Goal: Task Accomplishment & Management: Manage account settings

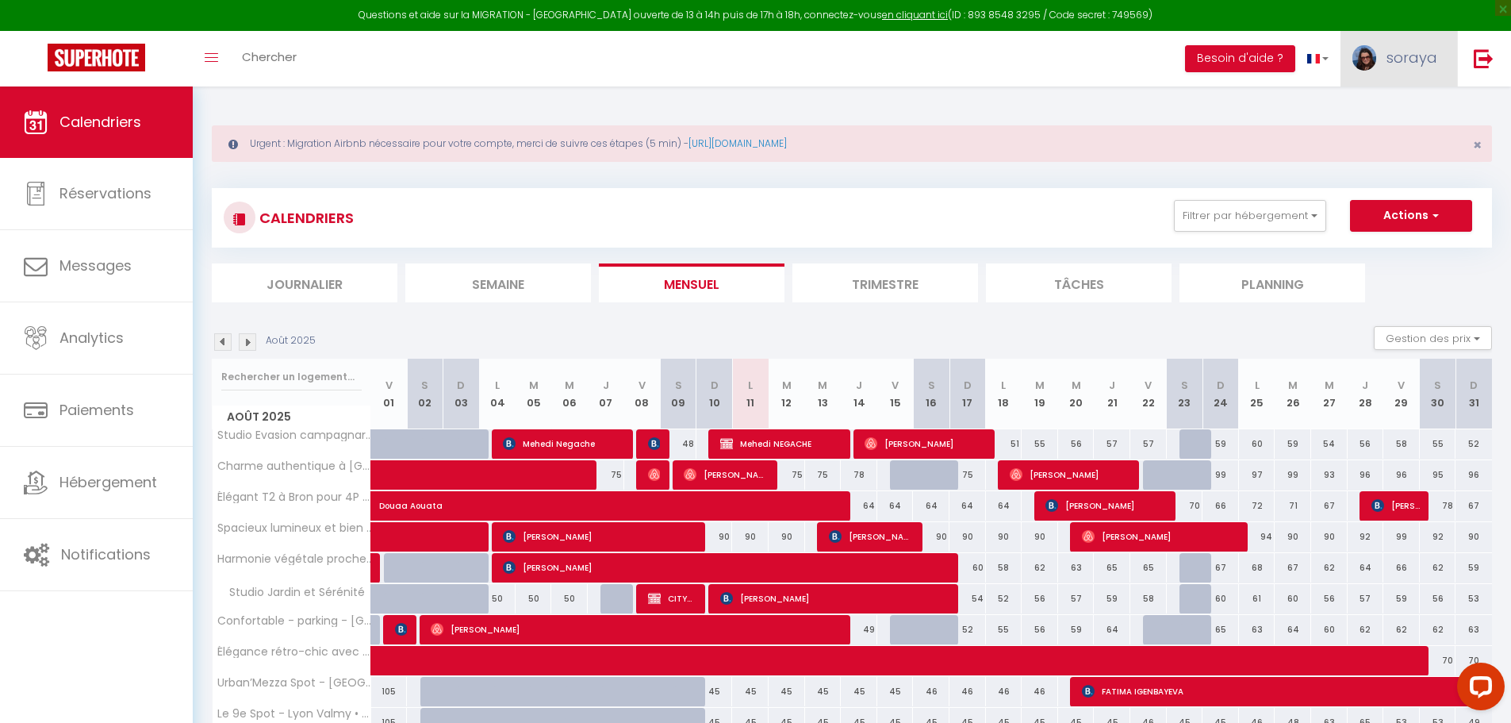
click at [1402, 53] on span "soraya" at bounding box center [1411, 58] width 51 height 20
click at [1372, 108] on link "Paramètres" at bounding box center [1393, 110] width 117 height 27
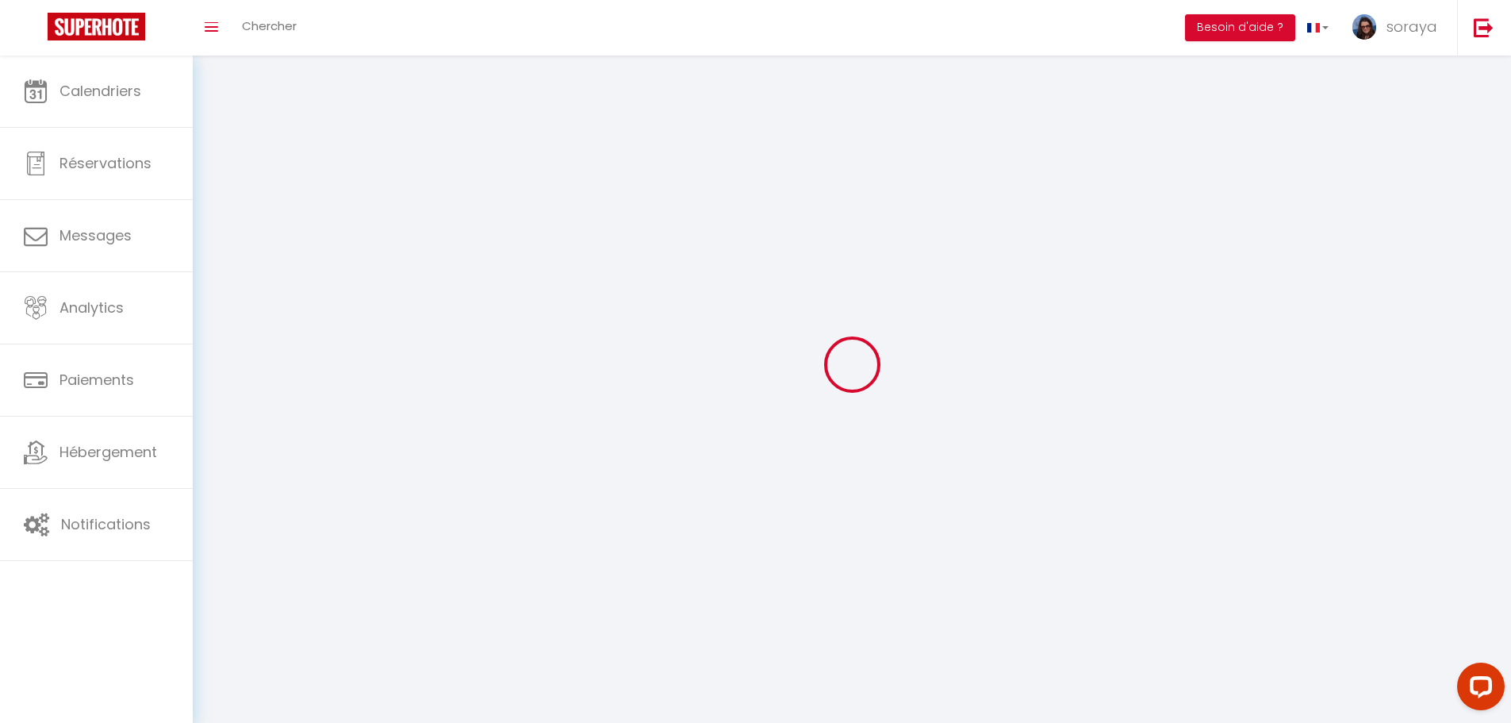
select select "28"
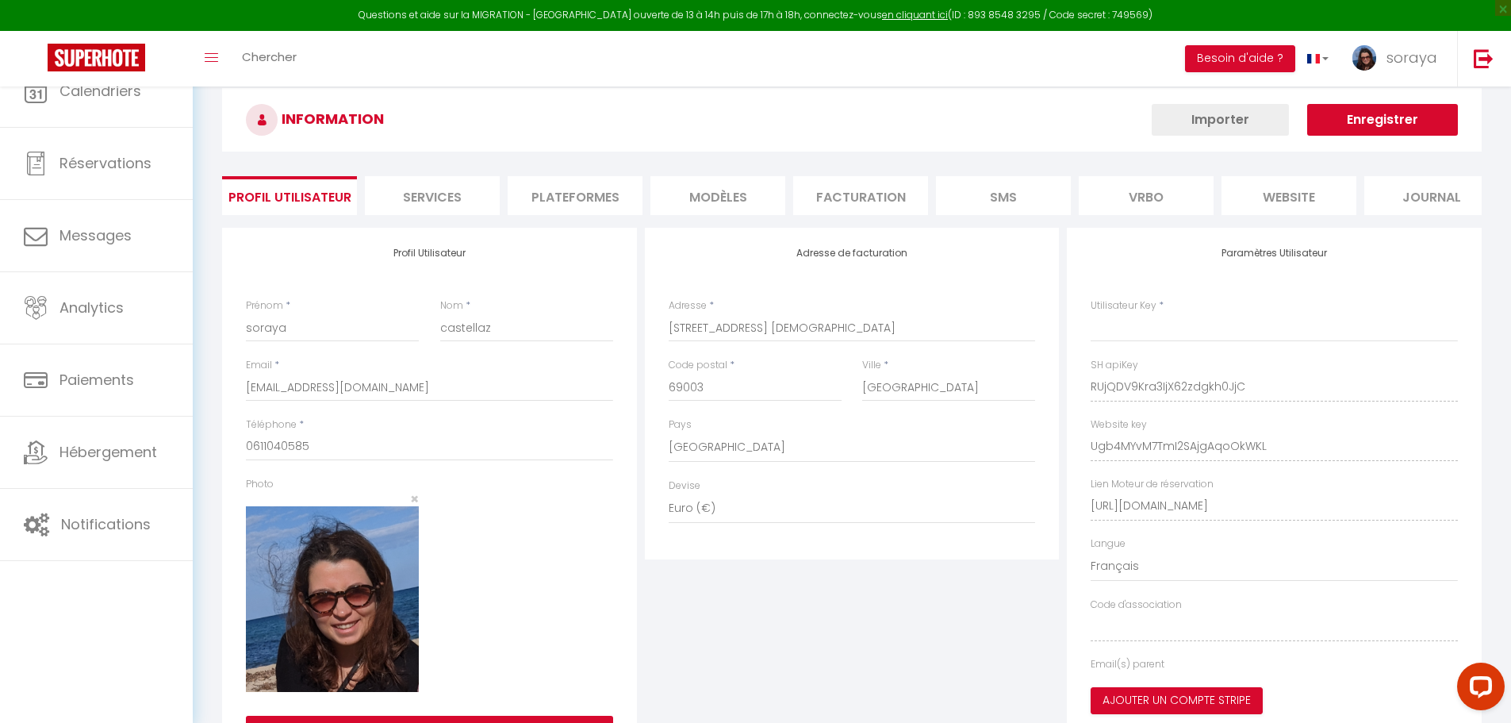
type input "RUjQDV9Kra3IjX62zdgkh0JjC"
type input "Ugb4MYvM7TmI2SAjgAqoOkWKL"
type input "[URL][DOMAIN_NAME]"
select select "fr"
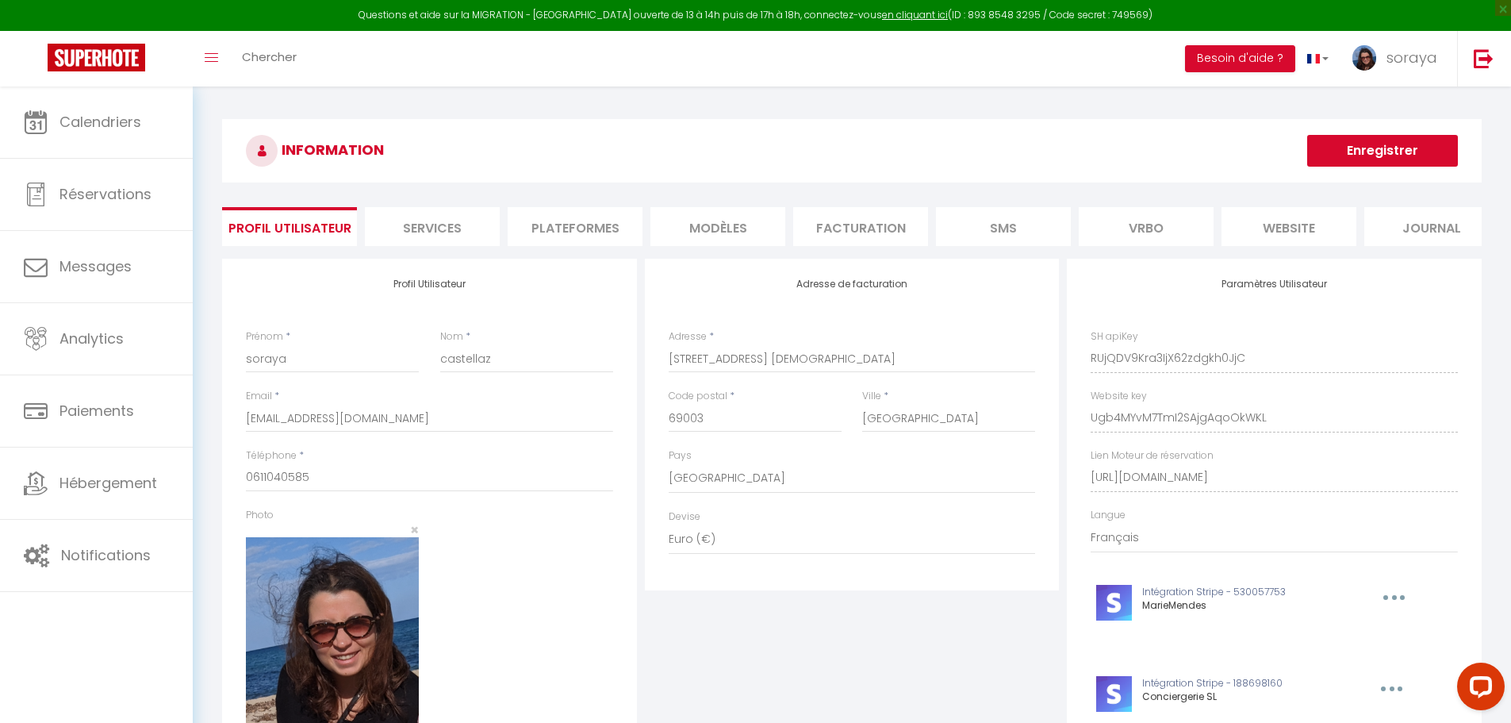
click at [599, 217] on li "Plateformes" at bounding box center [575, 226] width 135 height 39
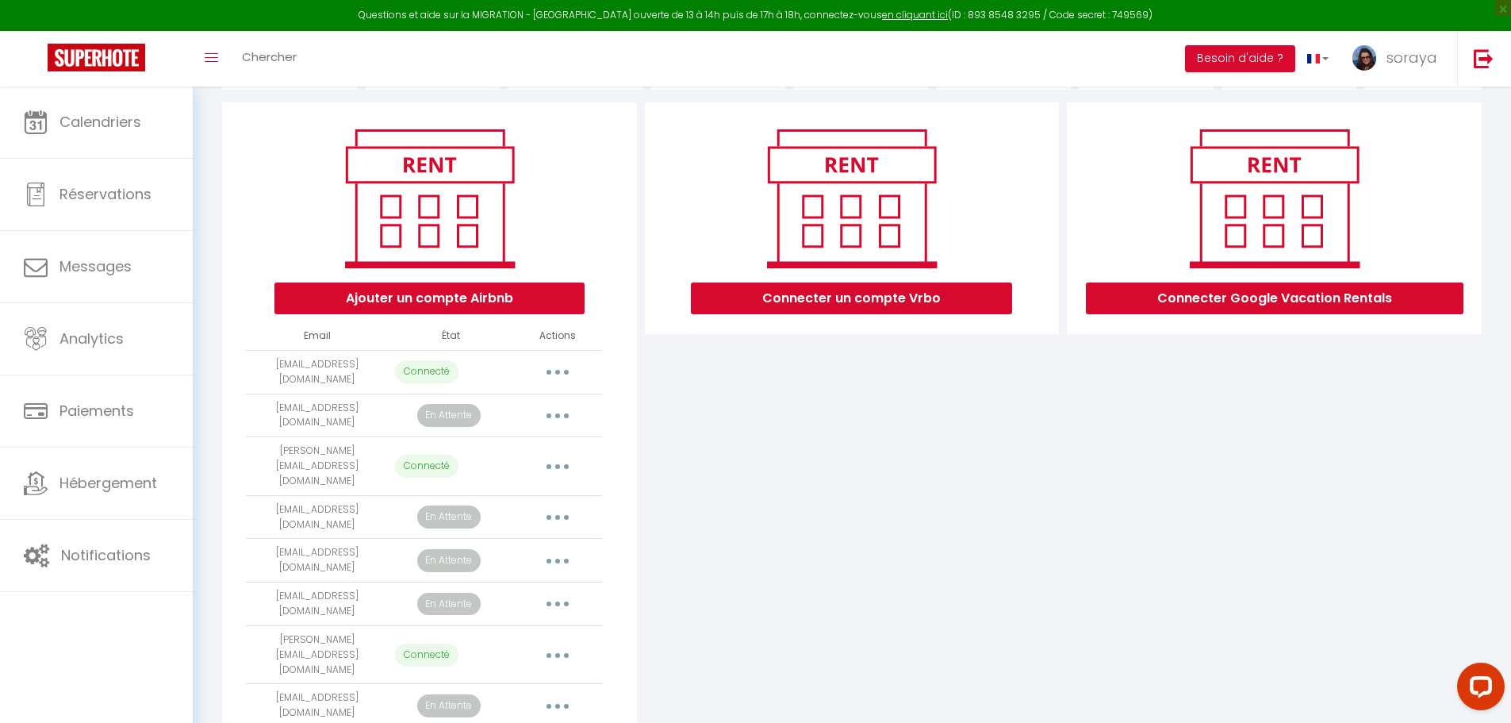
scroll to position [159, 0]
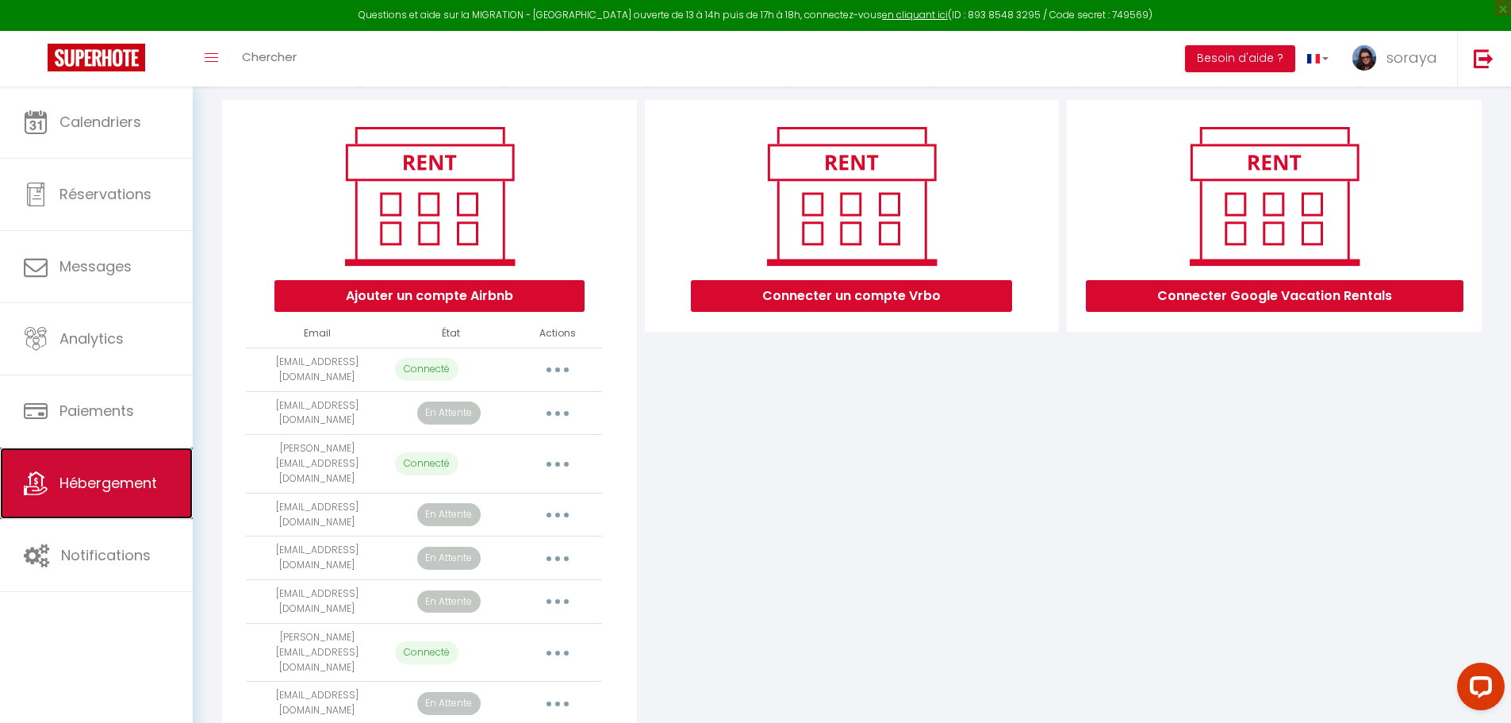
click at [105, 458] on link "Hébergement" at bounding box center [96, 482] width 193 height 71
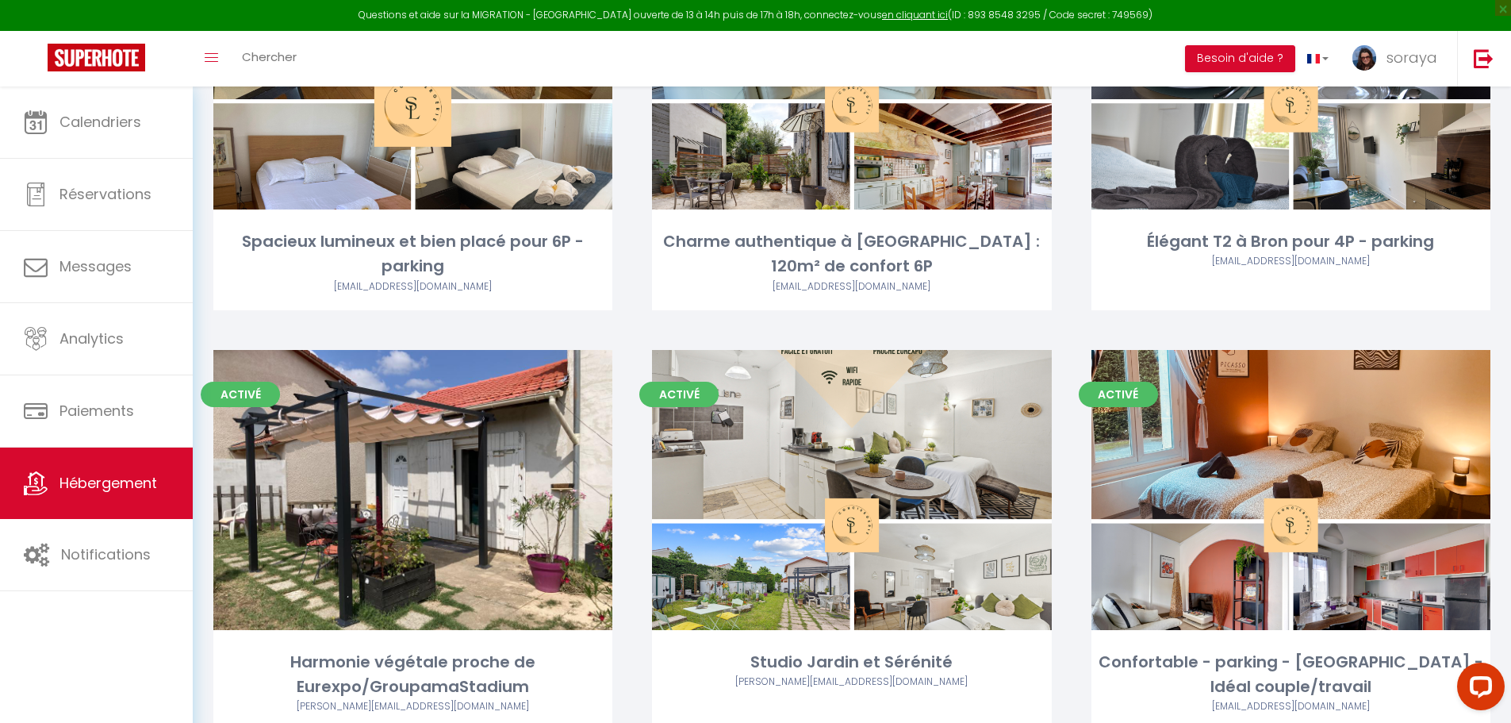
scroll to position [1668, 0]
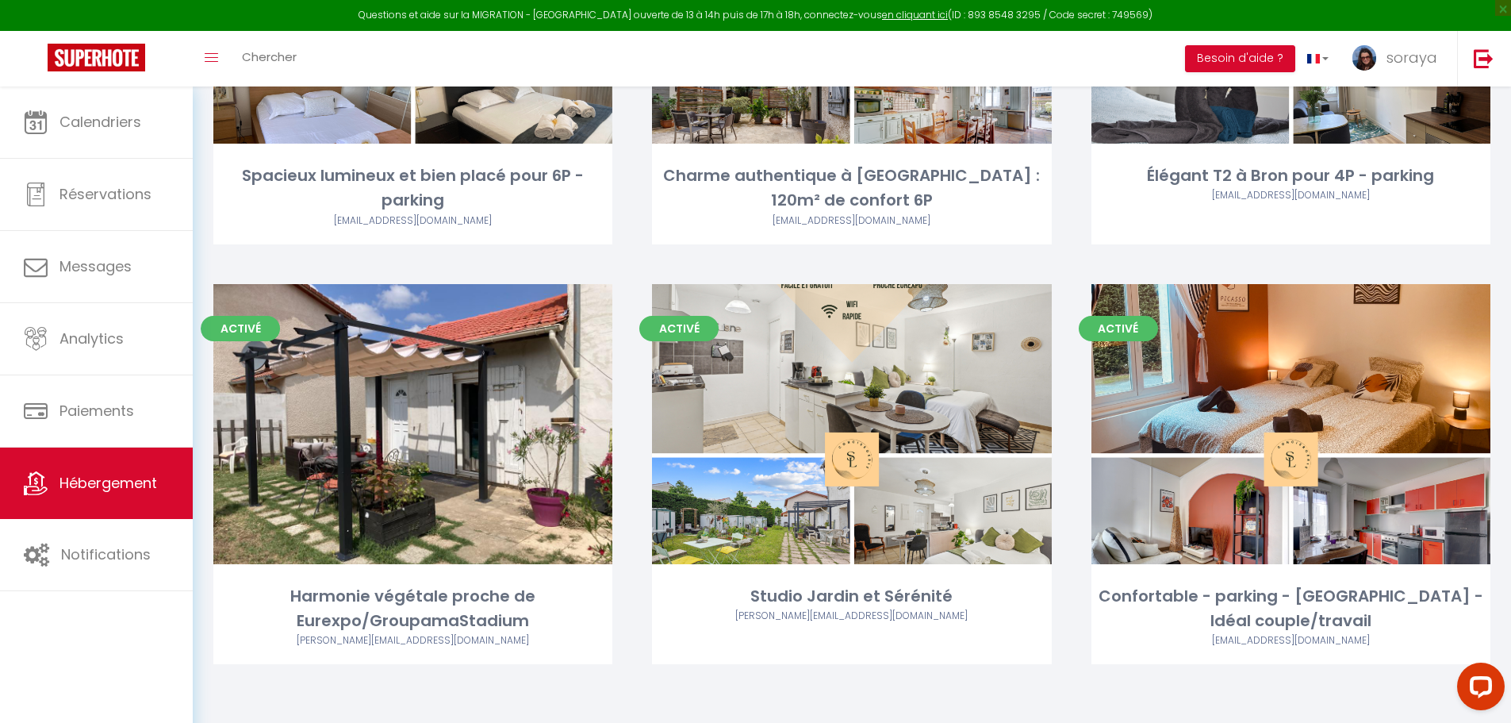
click at [744, 681] on div "Activé Editer Studio Jardin et Sérénité [PERSON_NAME][EMAIL_ADDRESS][DOMAIN_NAM…" at bounding box center [851, 494] width 439 height 420
click at [1485, 49] on img at bounding box center [1484, 58] width 20 height 20
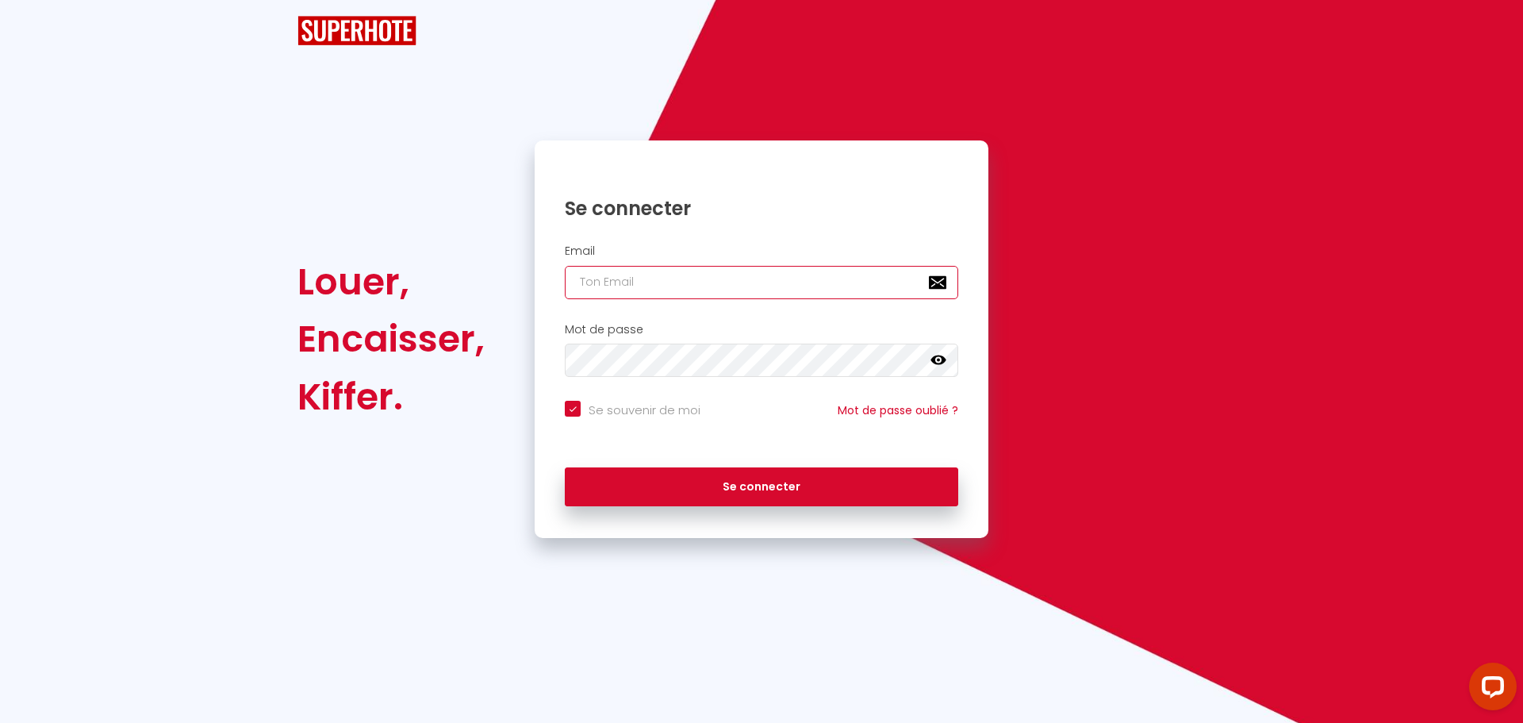
type input "[PERSON_NAME][EMAIL_ADDRESS][DOMAIN_NAME]"
checkbox input "true"
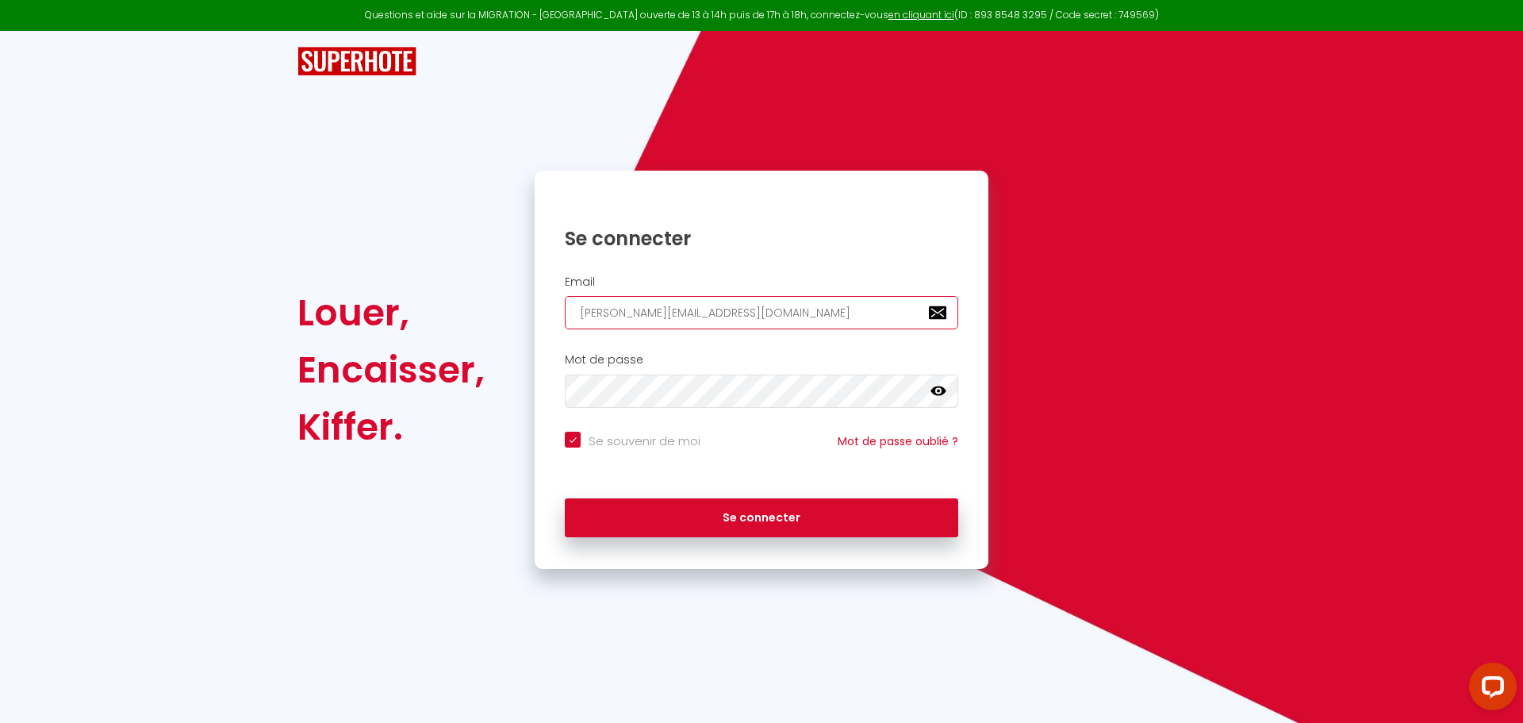
drag, startPoint x: 694, startPoint y: 317, endPoint x: 545, endPoint y: 314, distance: 149.1
click at [545, 314] on div "Email [PERSON_NAME][EMAIL_ADDRESS][DOMAIN_NAME]" at bounding box center [761, 302] width 433 height 55
paste input "hello@likapparts"
type input "[EMAIL_ADDRESS][DOMAIN_NAME]"
checkbox input "true"
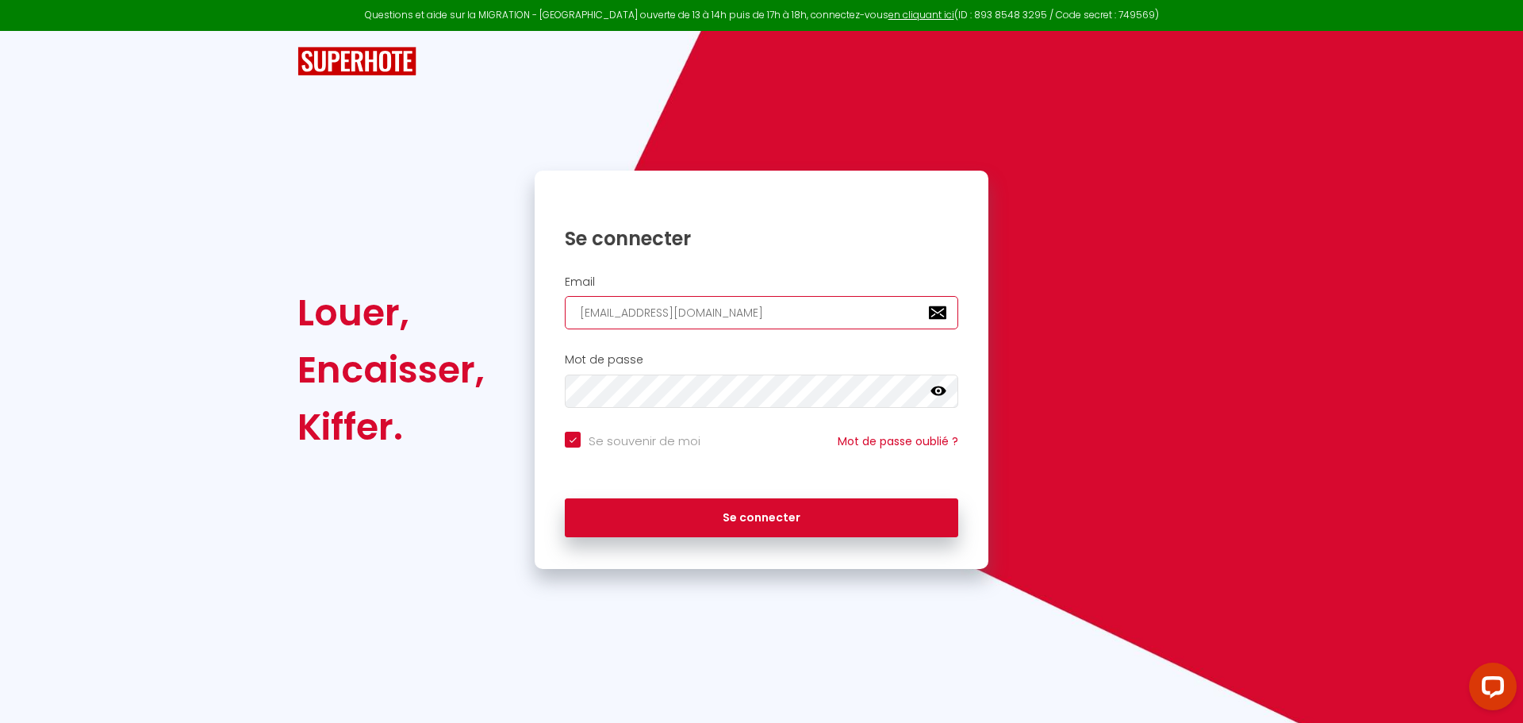
type input "[EMAIL_ADDRESS][DOMAIN_NAME]"
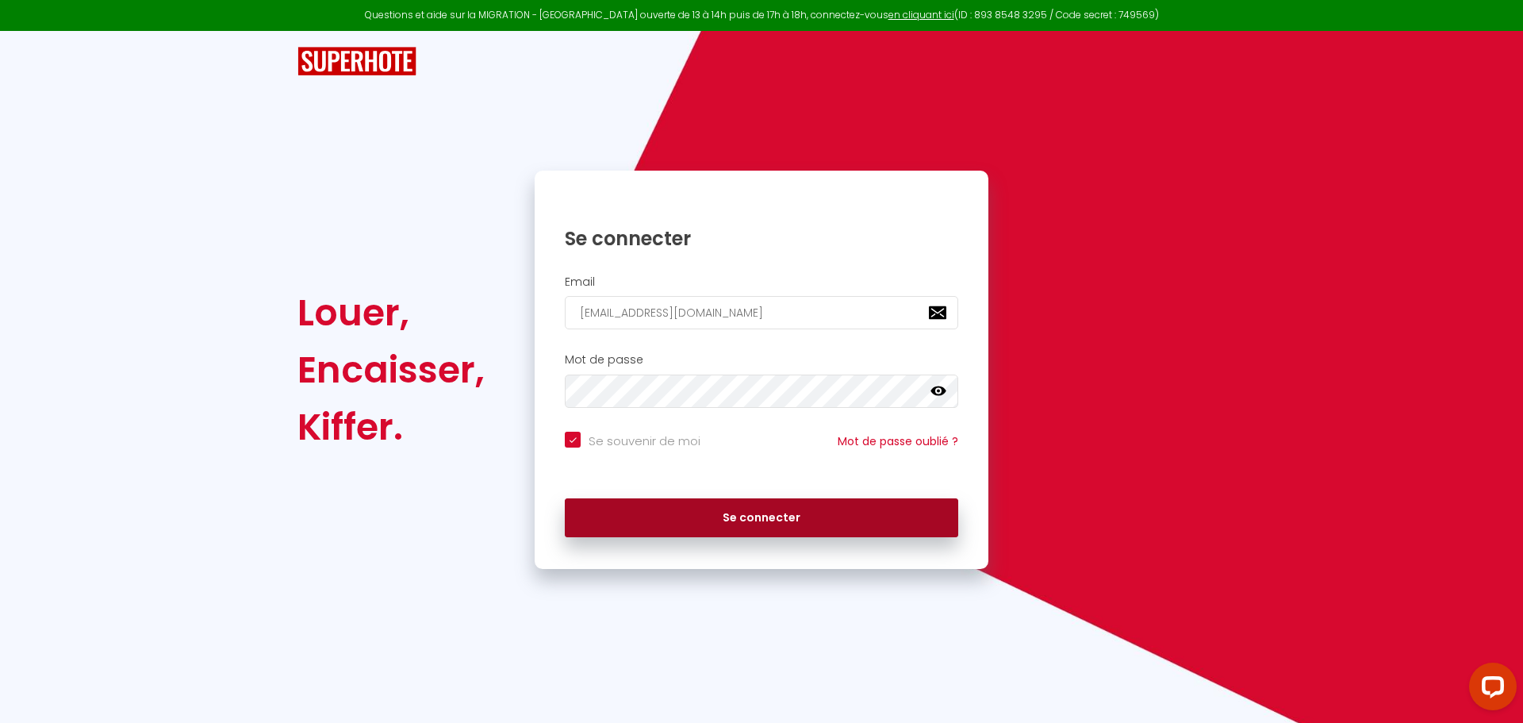
click at [713, 518] on button "Se connecter" at bounding box center [761, 518] width 393 height 40
checkbox input "true"
